Goal: Task Accomplishment & Management: Manage account settings

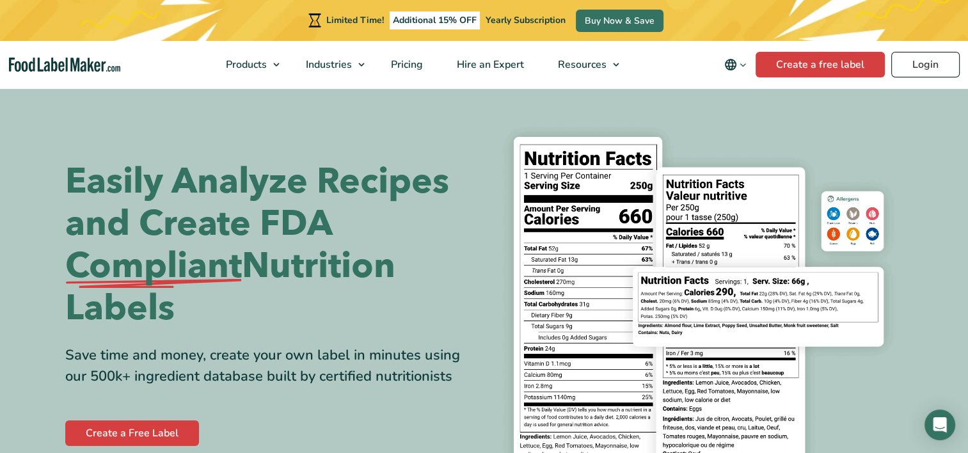
click at [936, 63] on link "Login" at bounding box center [926, 65] width 68 height 26
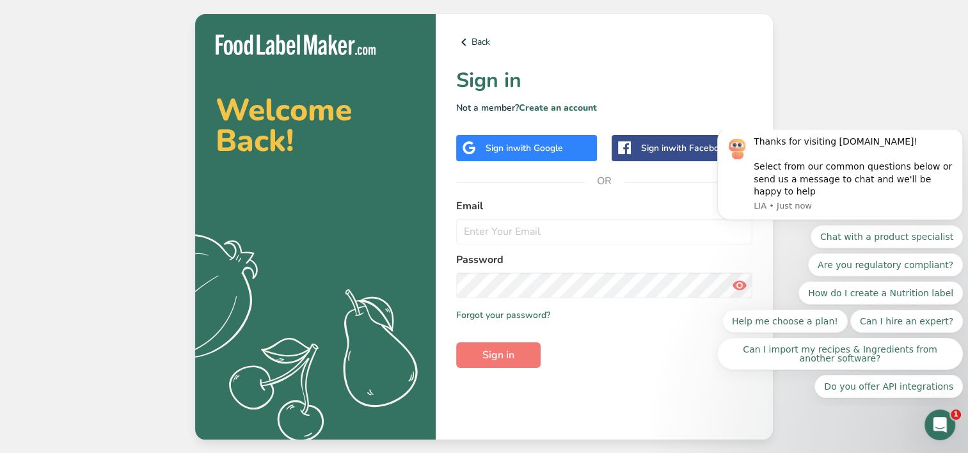
click at [530, 146] on span "with Google" at bounding box center [538, 148] width 50 height 12
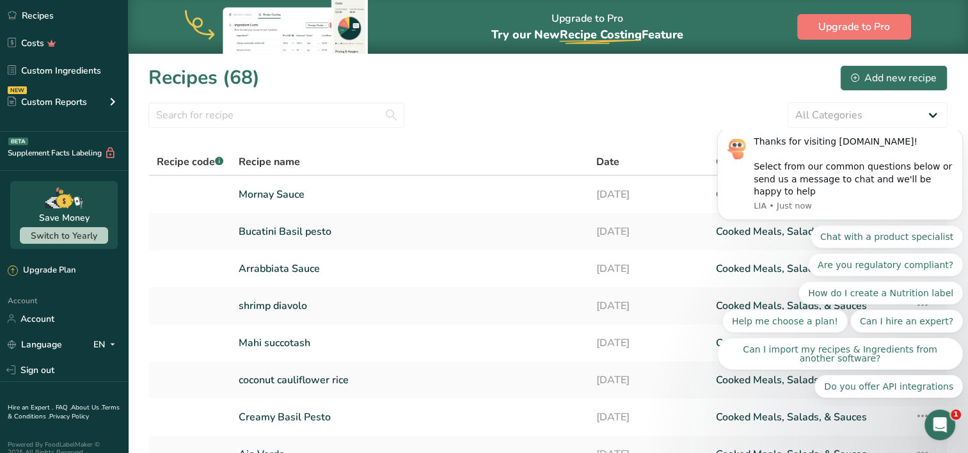
scroll to position [125, 0]
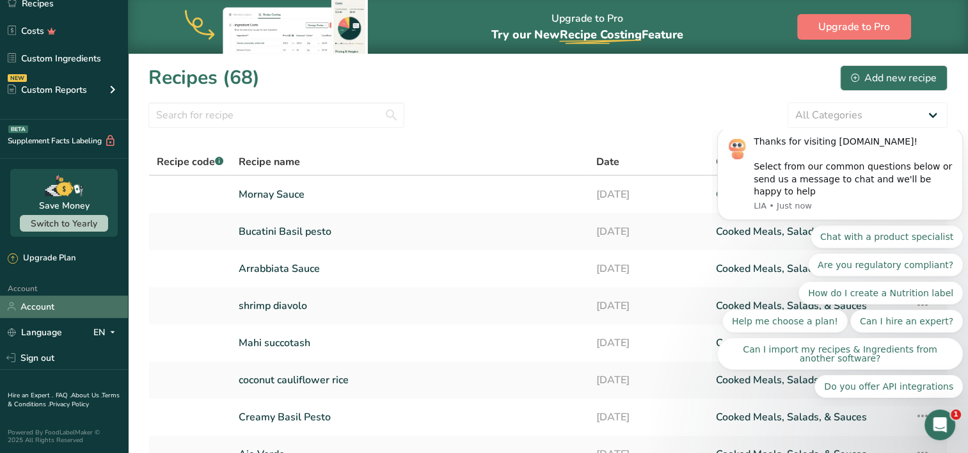
click at [80, 308] on link "Account" at bounding box center [64, 307] width 128 height 22
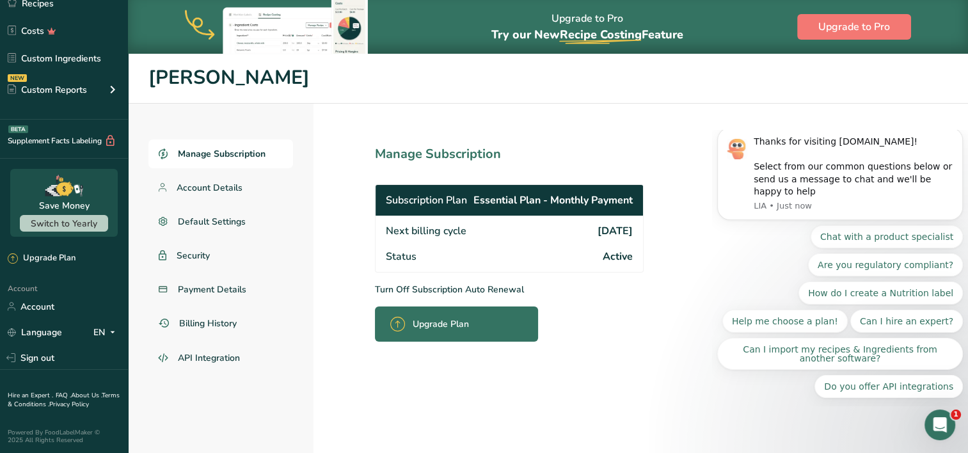
click at [253, 154] on span "Manage Subscription" at bounding box center [222, 153] width 88 height 13
click at [231, 147] on span "Manage Subscription" at bounding box center [222, 153] width 88 height 13
click at [390, 289] on p "Turn Off Subscription Auto Renewal" at bounding box center [537, 289] width 325 height 13
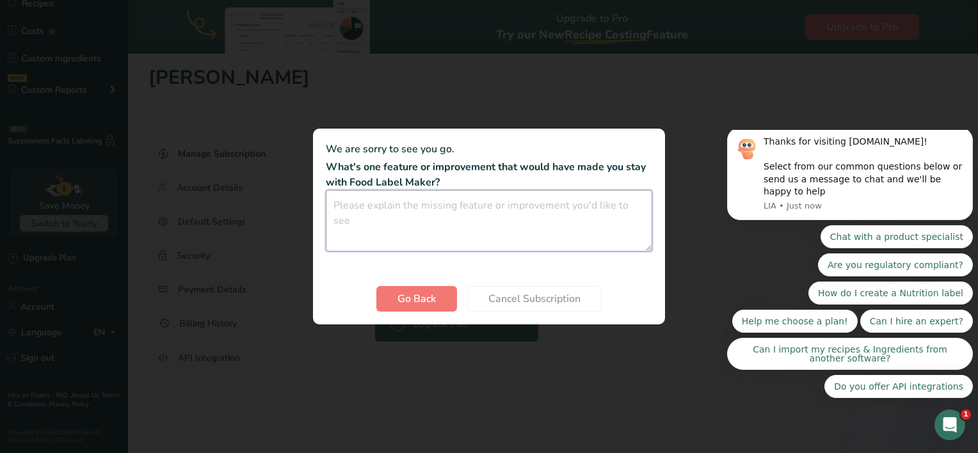
click at [424, 215] on textarea "Cancel subscription modal" at bounding box center [489, 220] width 326 height 61
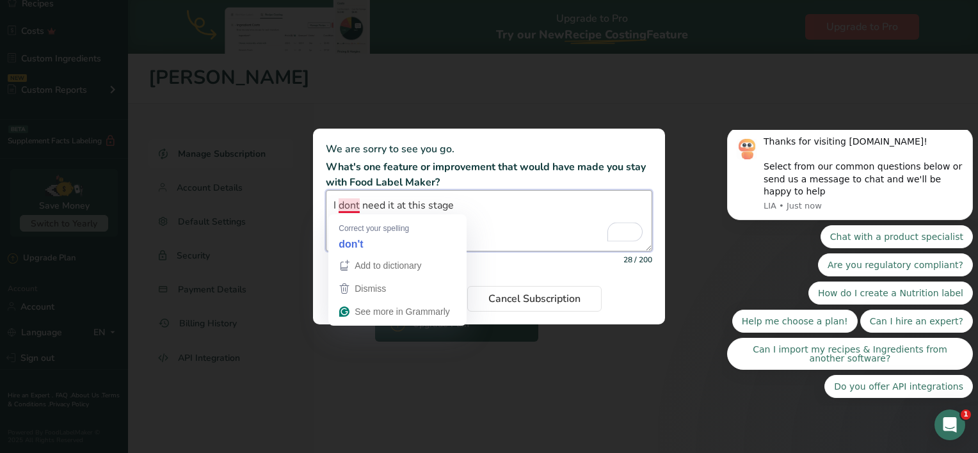
type textarea "I don't need it at this stage"
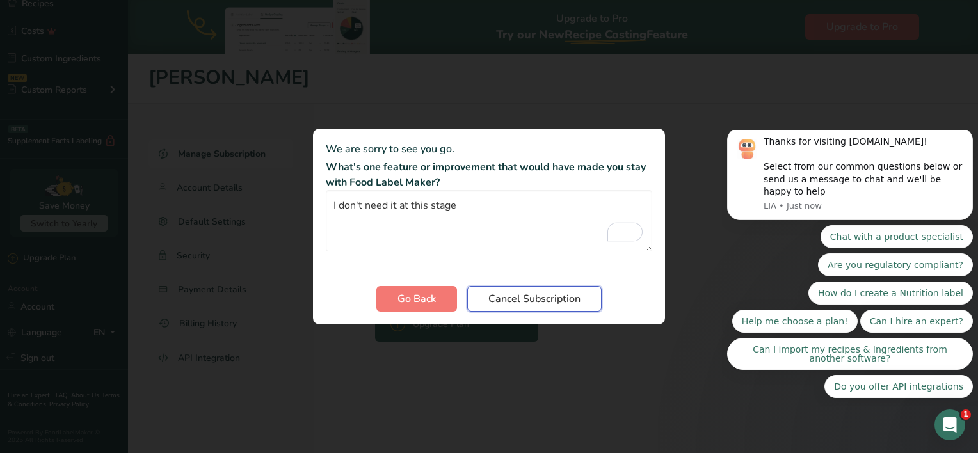
click at [525, 304] on span "Cancel Subscription" at bounding box center [534, 298] width 92 height 15
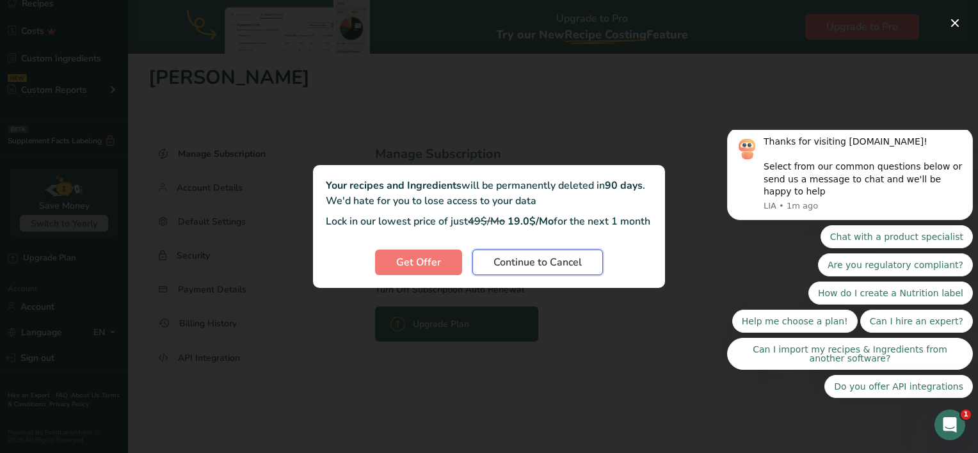
click at [554, 270] on span "Continue to Cancel" at bounding box center [537, 262] width 88 height 15
